Goal: Understand process/instructions

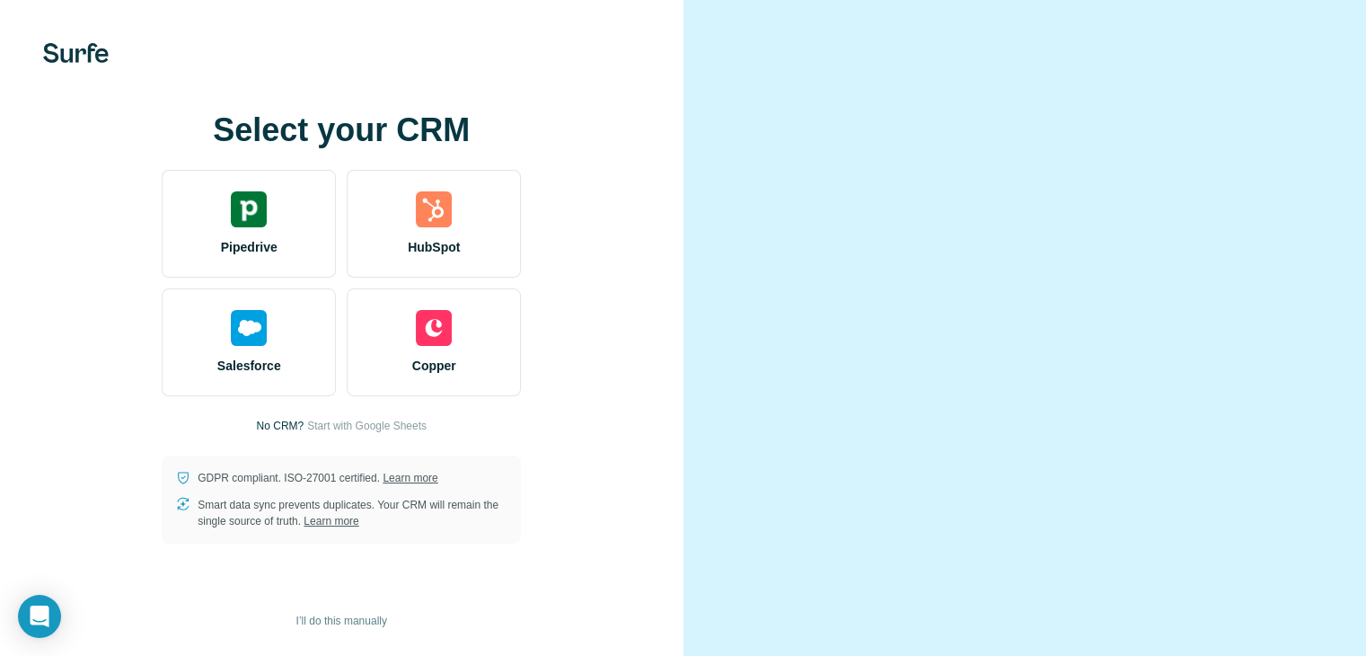
click at [735, 402] on video at bounding box center [1025, 327] width 583 height 291
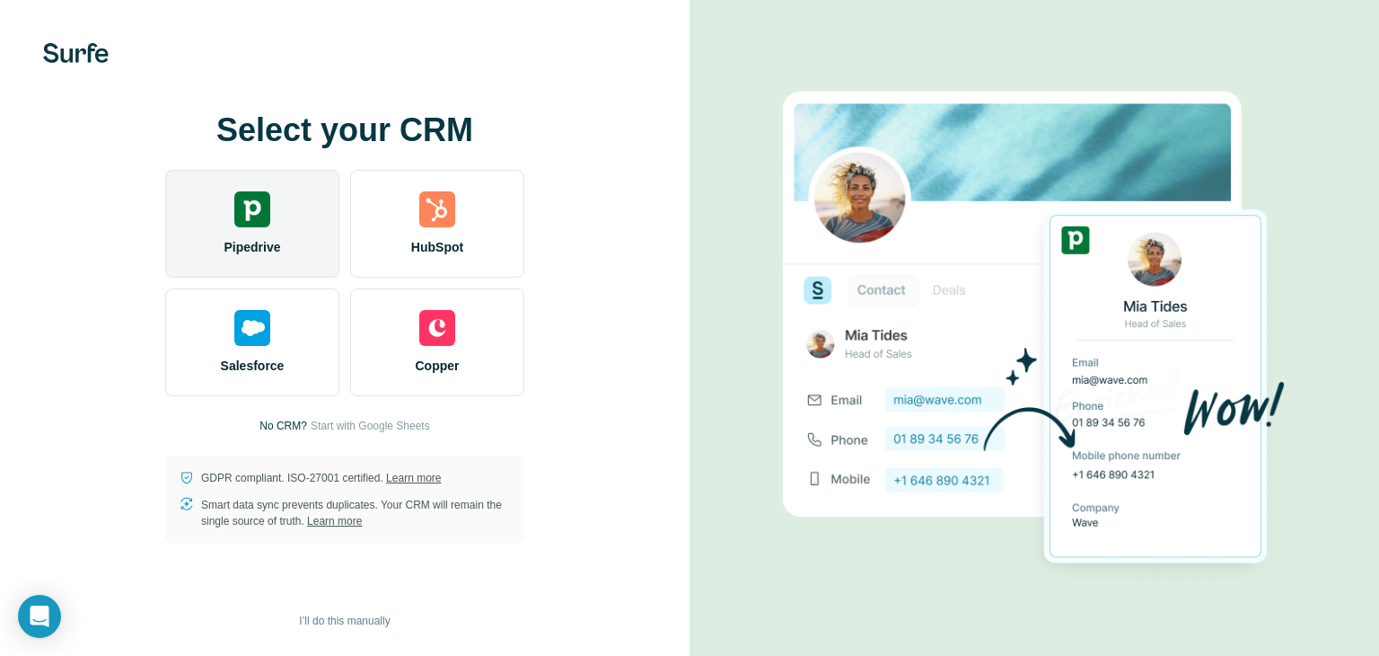
click at [280, 242] on span "Pipedrive" at bounding box center [252, 247] width 57 height 18
